Goal: Contribute content

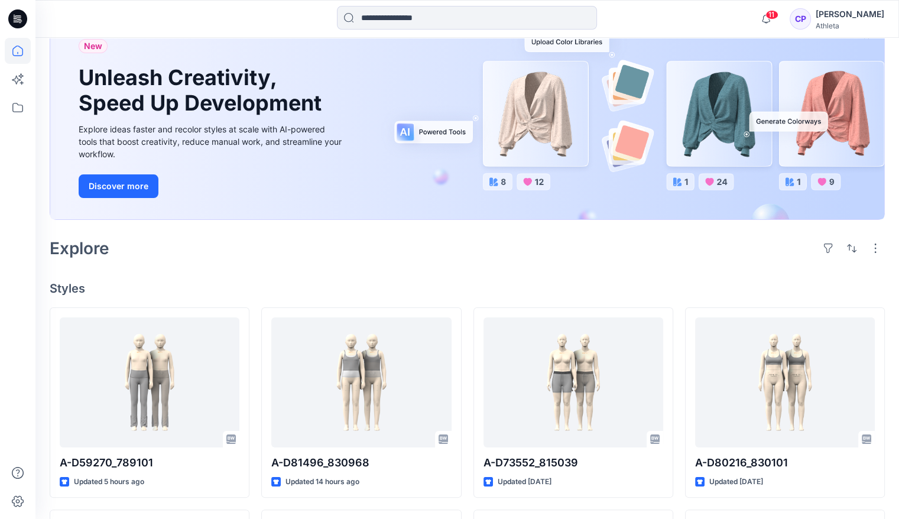
scroll to position [118, 0]
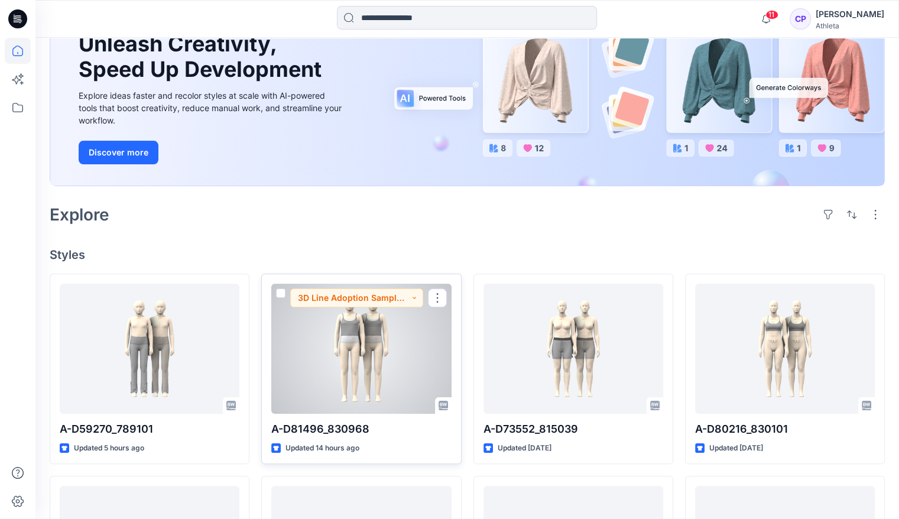
click at [391, 369] on div at bounding box center [361, 349] width 180 height 130
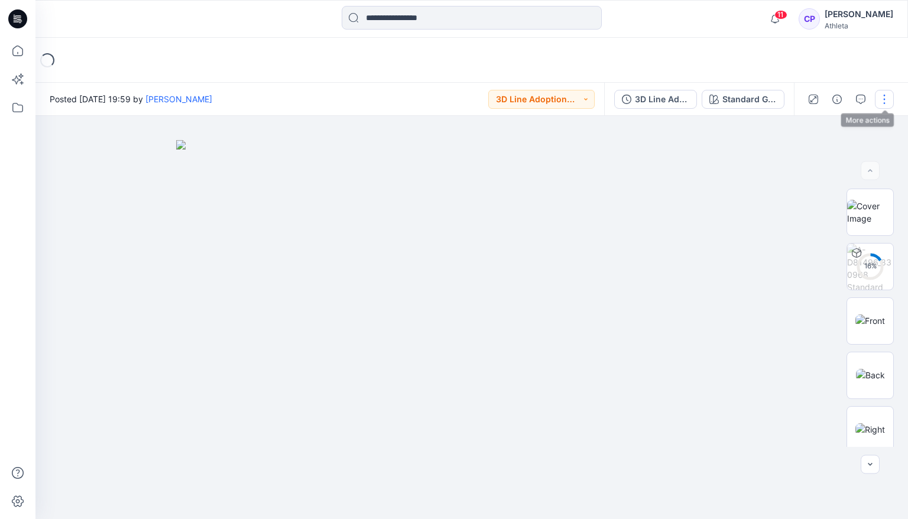
click at [883, 96] on button "button" at bounding box center [884, 99] width 19 height 19
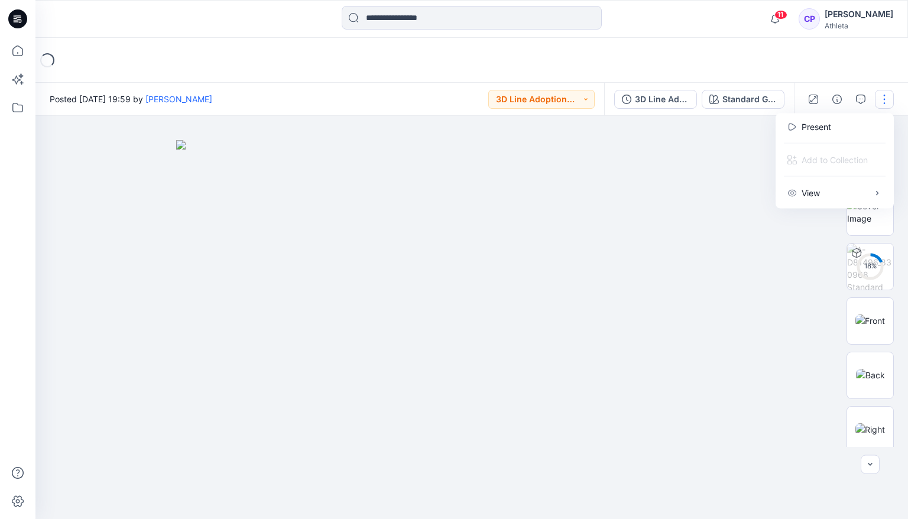
click at [724, 181] on img at bounding box center [471, 329] width 591 height 379
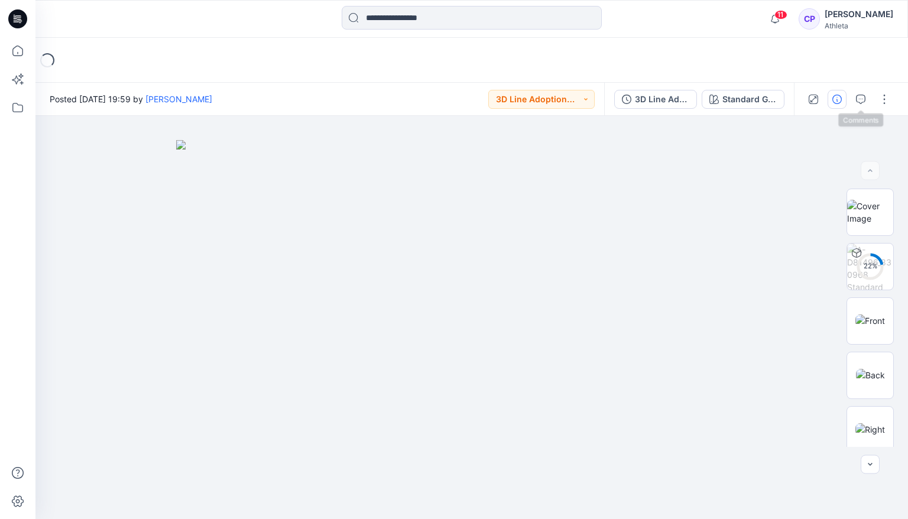
click at [837, 96] on icon "button" at bounding box center [836, 99] width 9 height 9
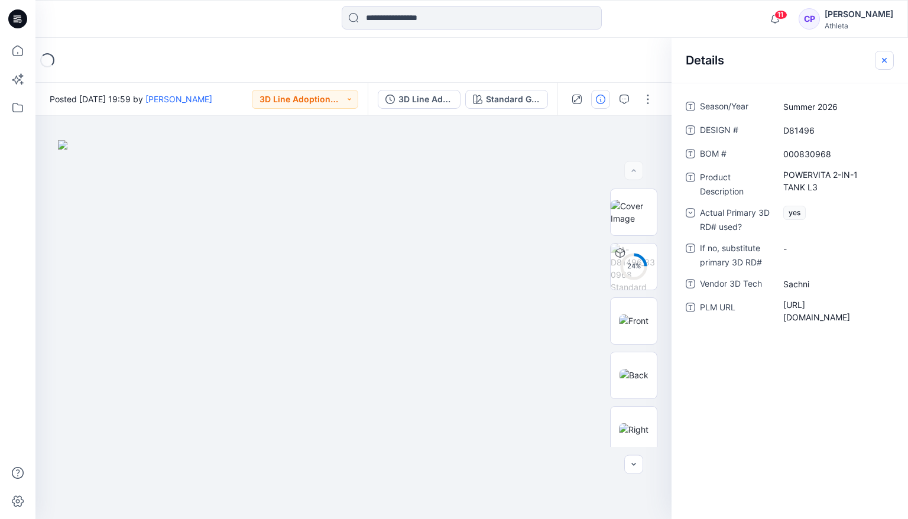
click at [886, 56] on icon "button" at bounding box center [884, 60] width 9 height 9
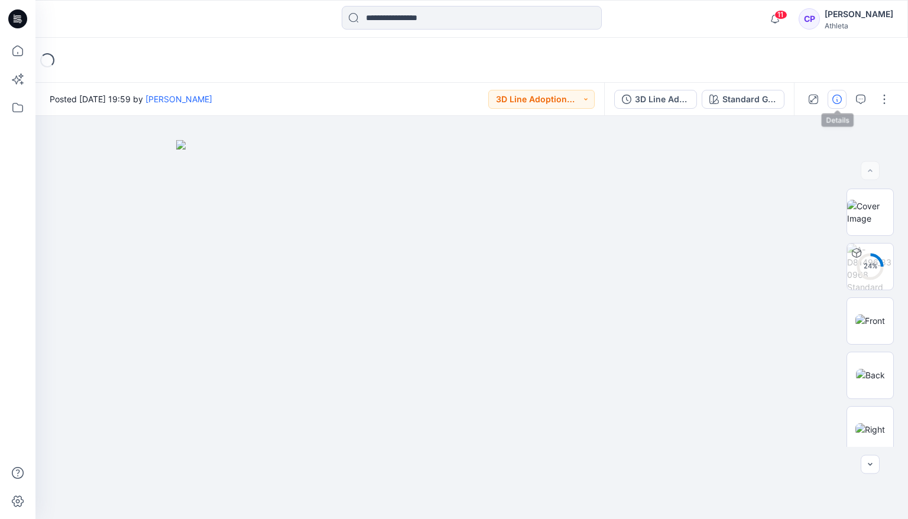
click at [844, 93] on button "button" at bounding box center [837, 99] width 19 height 19
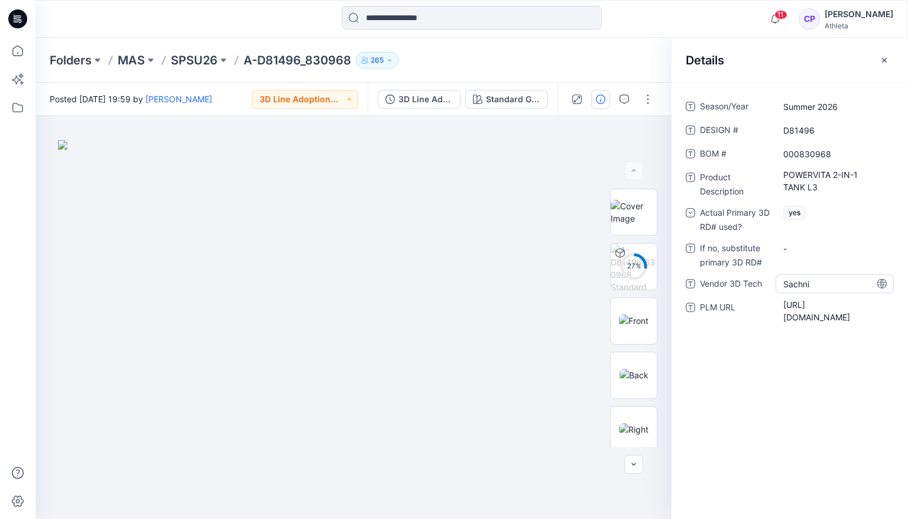
click at [812, 283] on Tech "Sachni" at bounding box center [834, 284] width 103 height 12
type textarea "******"
click at [822, 395] on div "Season/Year Summer 2026 DESIGN # D81496 BOM # 000830968 Product Description POW…" at bounding box center [790, 301] width 236 height 436
click at [883, 61] on icon "button" at bounding box center [884, 60] width 9 height 9
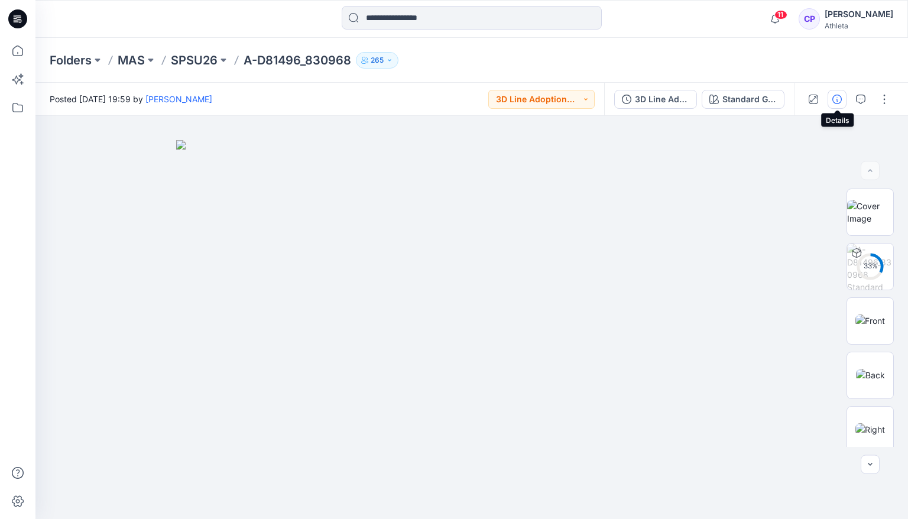
click at [831, 92] on button "button" at bounding box center [837, 99] width 19 height 19
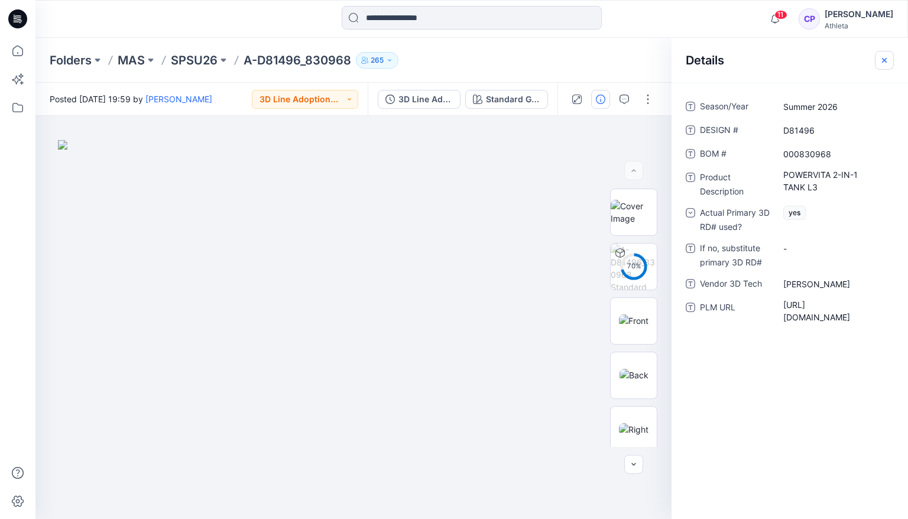
click at [879, 61] on button "button" at bounding box center [884, 60] width 19 height 19
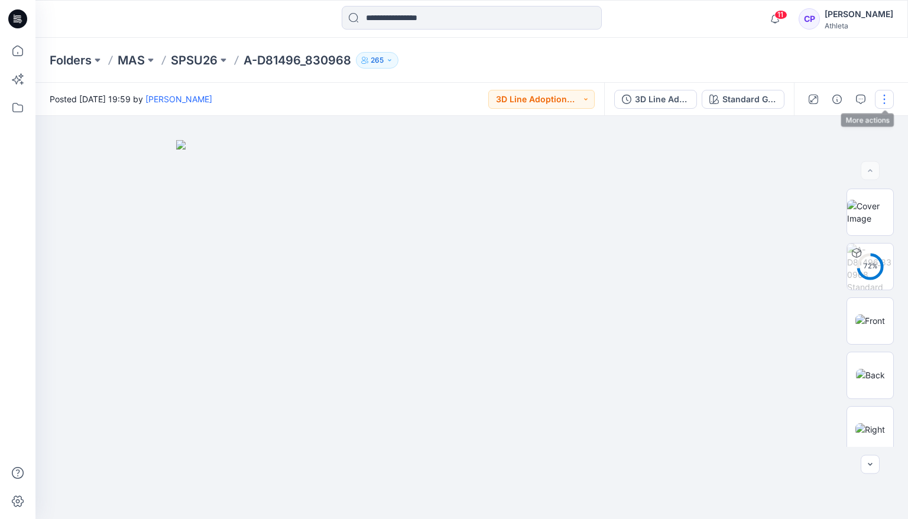
click at [885, 95] on button "button" at bounding box center [884, 99] width 19 height 19
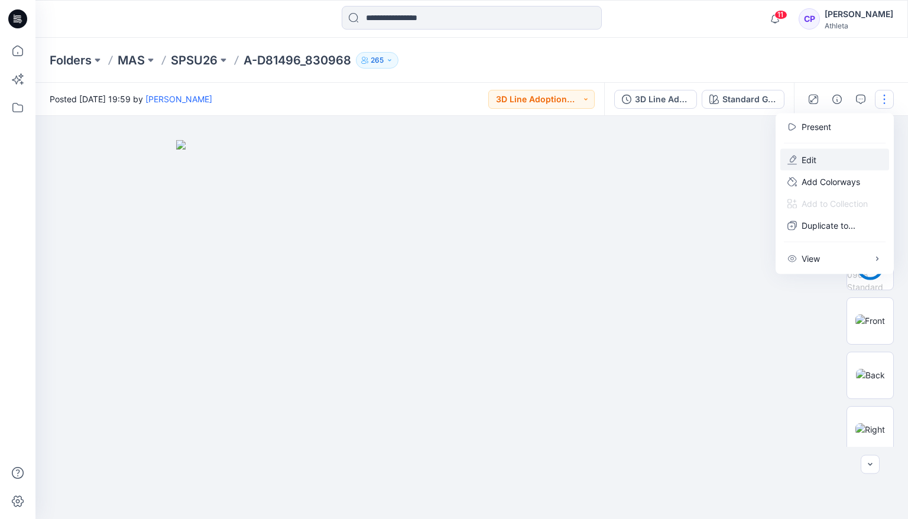
click at [802, 160] on p "Edit" at bounding box center [809, 160] width 15 height 12
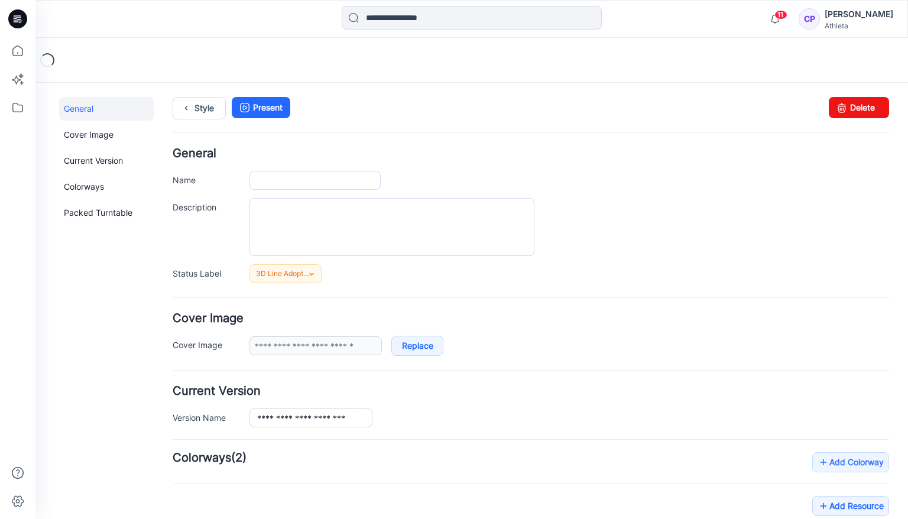
type input "**********"
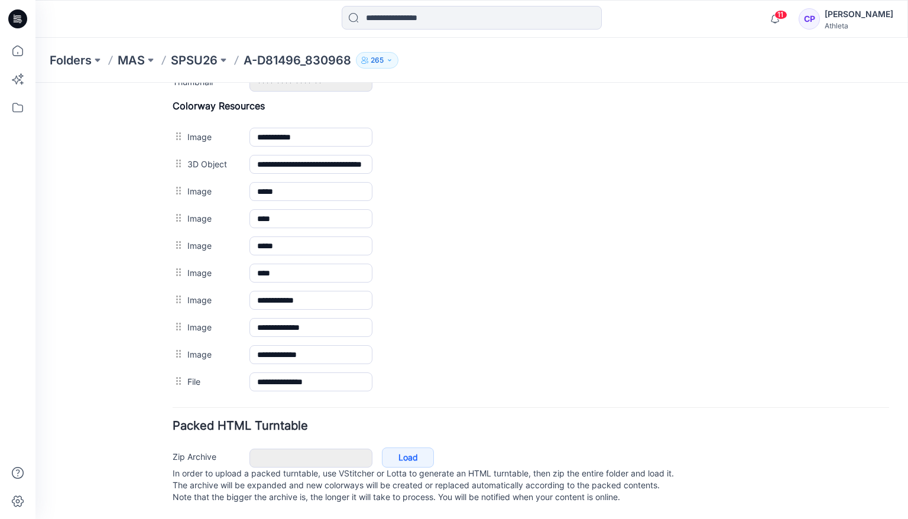
scroll to position [549, 0]
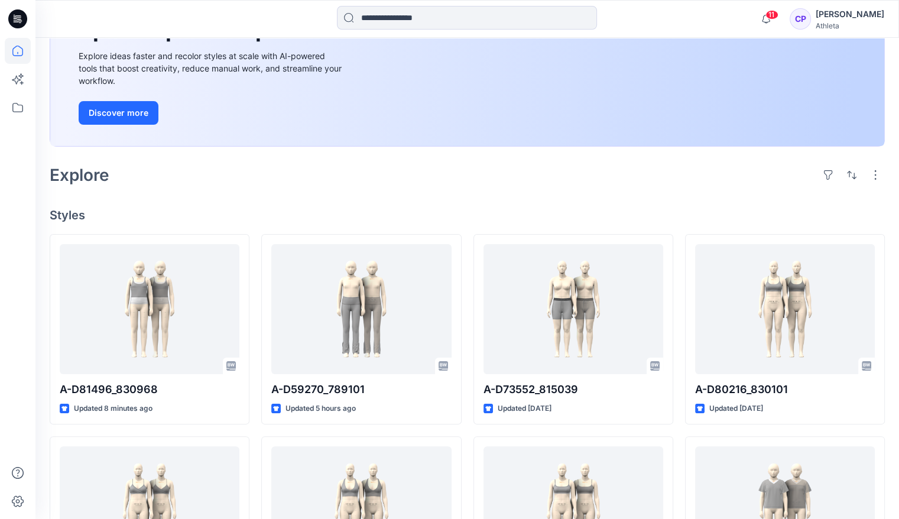
scroll to position [236, 0]
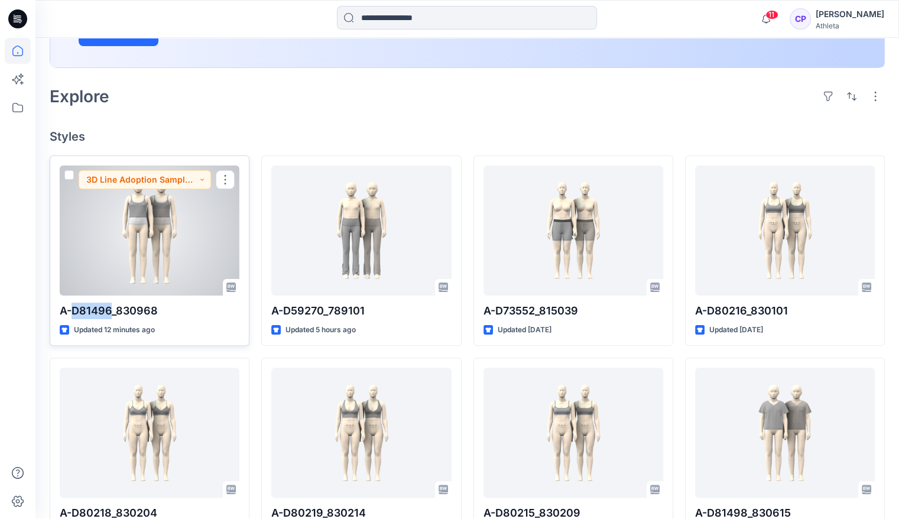
drag, startPoint x: 73, startPoint y: 315, endPoint x: 111, endPoint y: 312, distance: 37.4
click at [111, 312] on p "A-D81496_830968" at bounding box center [150, 311] width 180 height 17
copy p "D81496"
